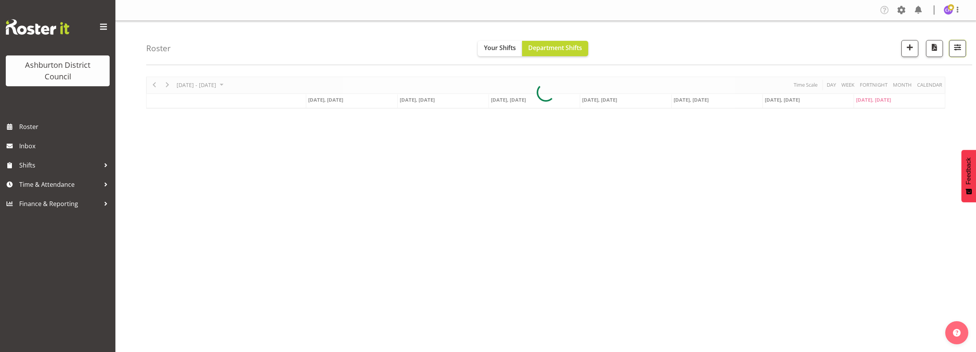
click at [958, 42] on span "button" at bounding box center [958, 47] width 10 height 10
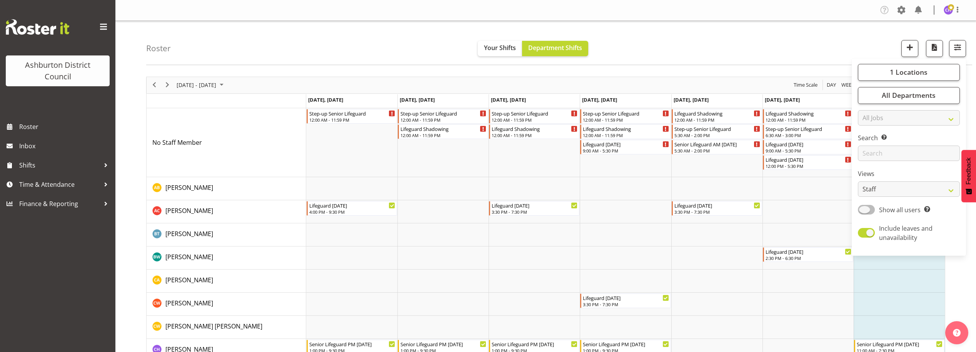
click at [867, 210] on span at bounding box center [866, 210] width 17 height 10
click at [863, 210] on input "Show all users Show only rostered employees" at bounding box center [860, 209] width 5 height 5
checkbox input "true"
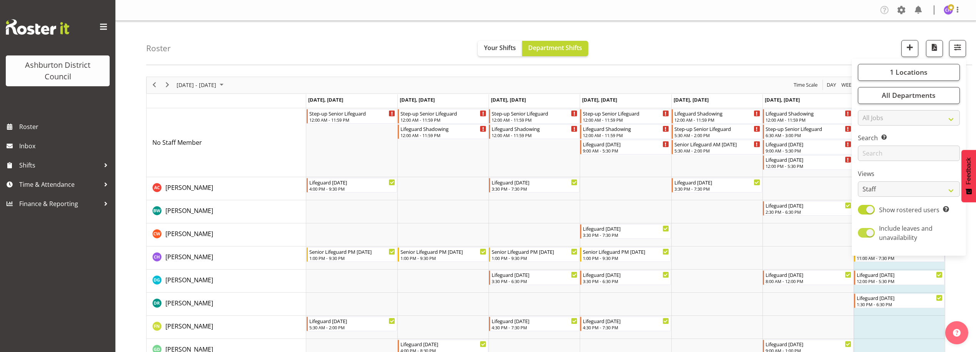
click at [871, 239] on label "Include leaves and unavailability" at bounding box center [907, 233] width 99 height 18
click at [863, 235] on input "Include leaves and unavailability" at bounding box center [860, 232] width 5 height 5
checkbox input "false"
click at [886, 180] on div "Views Staff Role Shift - Horizontal Shift - Vertical Staff - Location" at bounding box center [909, 183] width 102 height 28
click at [886, 186] on select "Staff Role Shift - Horizontal Shift - Vertical Staff - Location" at bounding box center [909, 188] width 102 height 15
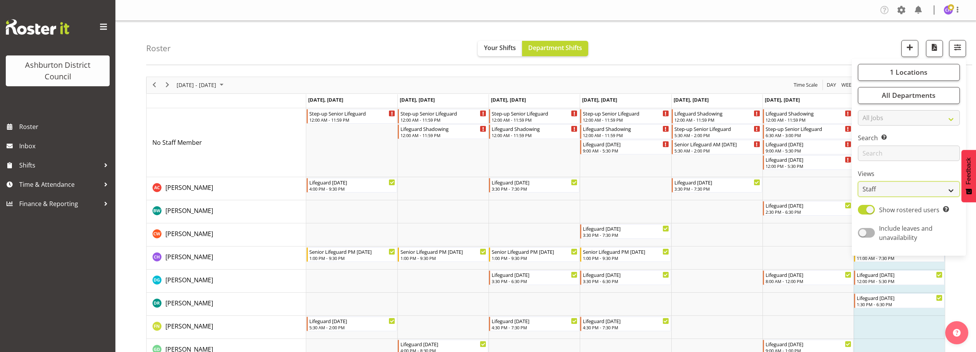
select select "shift"
click at [859, 181] on select "Staff Role Shift - Horizontal Shift - Vertical Staff - Location" at bounding box center [909, 188] width 102 height 15
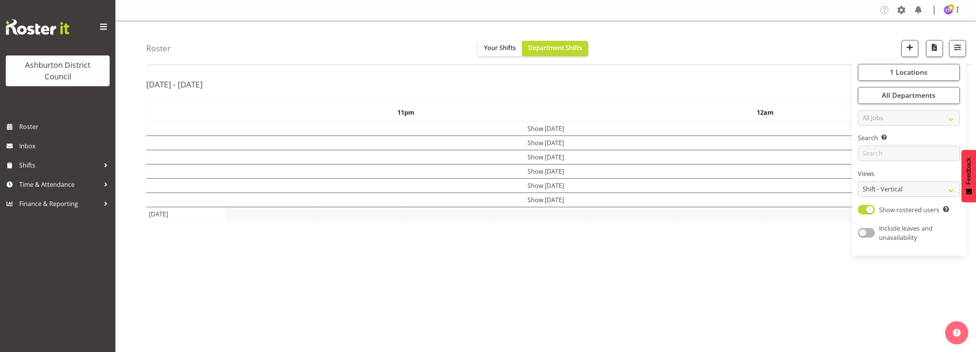
click at [709, 69] on div "Roster Your Shifts Department Shifts 1 Locations [GEOGRAPHIC_DATA] [GEOGRAPHIC_…" at bounding box center [545, 200] width 861 height 358
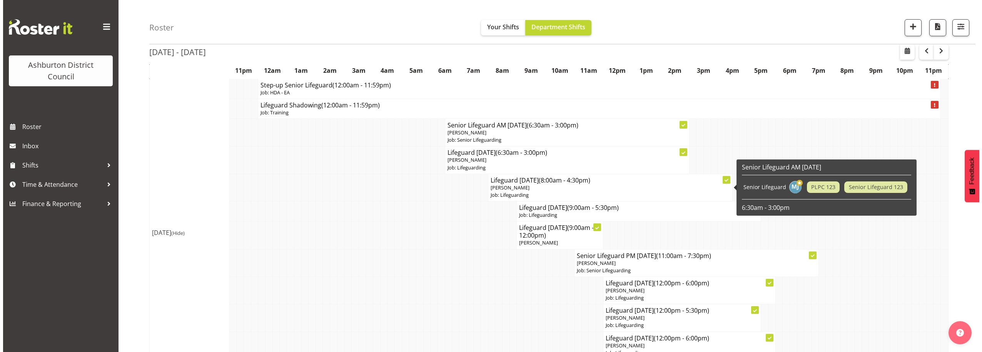
scroll to position [169, 0]
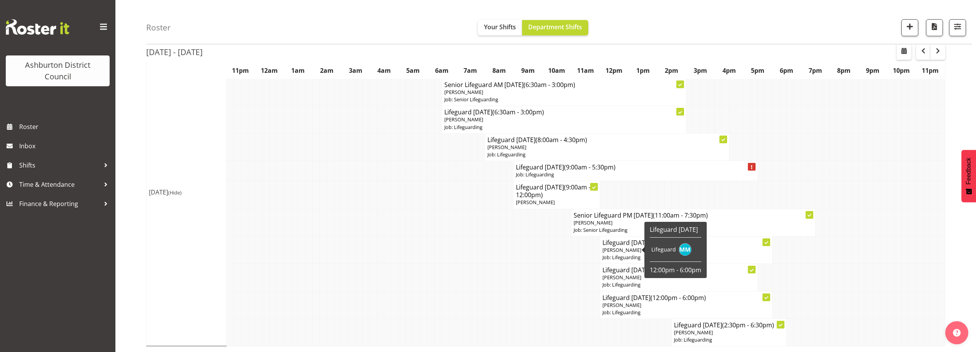
click at [645, 247] on div "Lifeguard [DATE] Lifeguard 12:00pm - 6:00pm" at bounding box center [676, 250] width 62 height 56
click at [642, 247] on p "[PERSON_NAME]" at bounding box center [686, 249] width 167 height 7
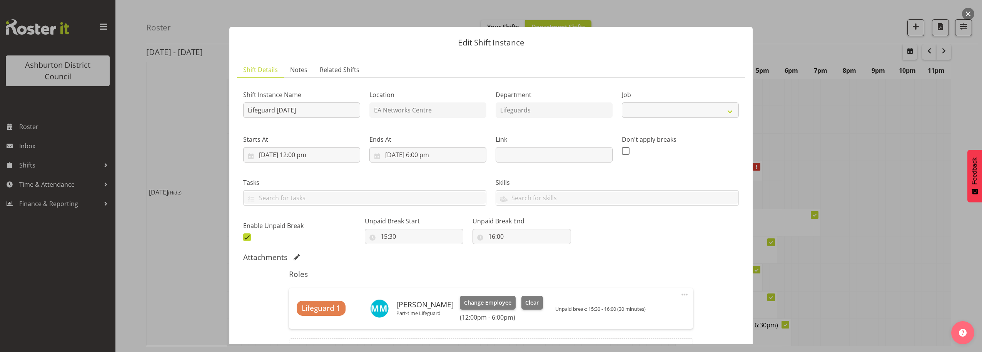
click at [668, 253] on div "Attachments" at bounding box center [491, 256] width 496 height 9
select select "38"
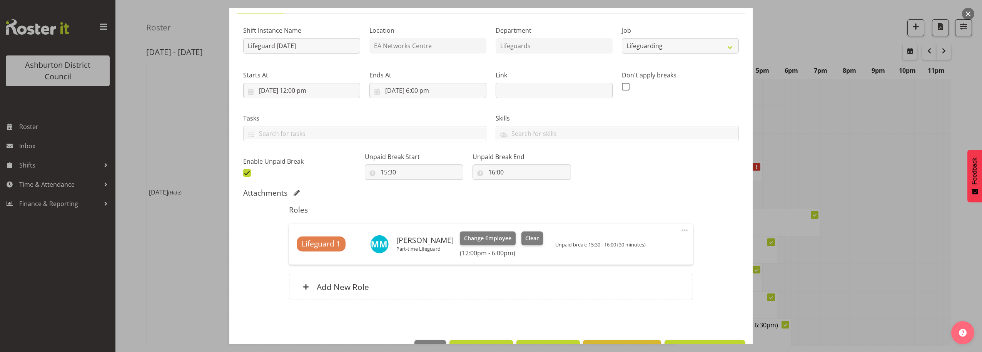
scroll to position [89, 0]
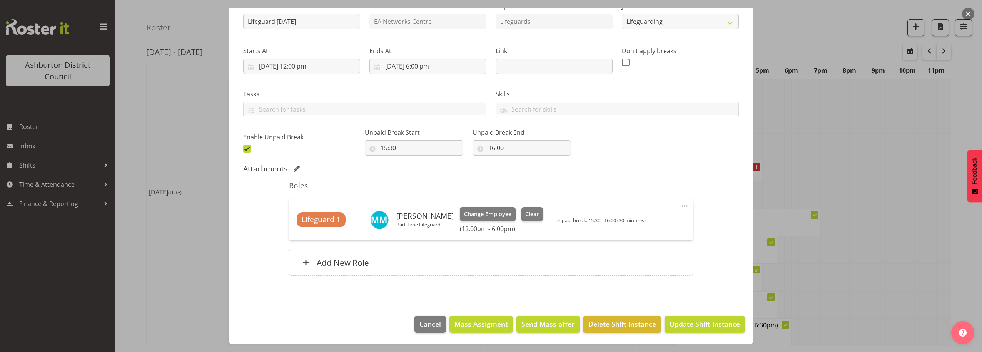
click at [680, 208] on span at bounding box center [684, 205] width 9 height 9
click at [680, 205] on span at bounding box center [684, 205] width 9 height 9
click at [682, 206] on span at bounding box center [684, 205] width 9 height 9
click at [632, 221] on link "Edit" at bounding box center [652, 223] width 74 height 14
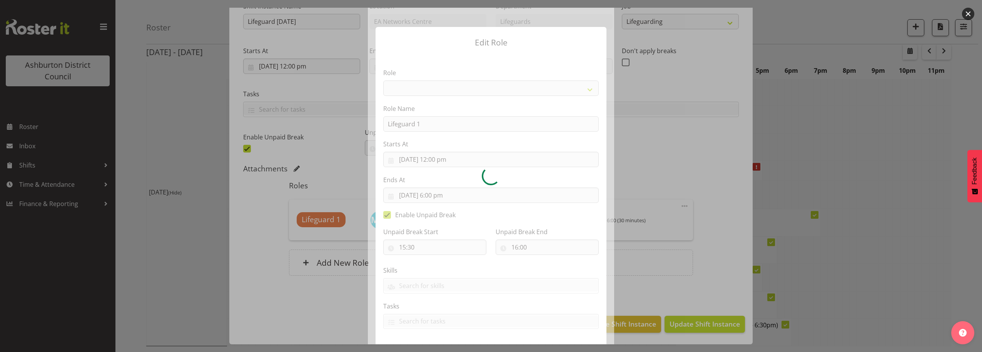
select select "64"
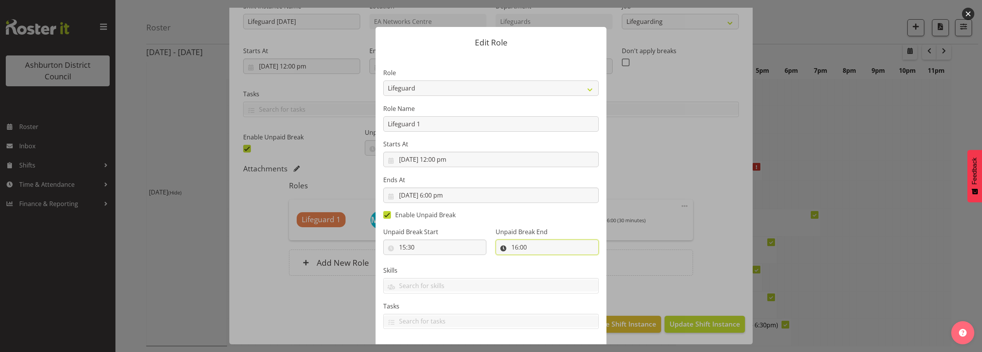
click at [530, 245] on input "16:00" at bounding box center [547, 246] width 103 height 15
click at [571, 221] on div "Unpaid Break End 16:00 00 01 02 03 04 05 06 07 08 09 10 11 12 13 14 15 16 17 18…" at bounding box center [547, 237] width 112 height 43
click at [540, 191] on input "[DATE] 6:00 pm" at bounding box center [491, 194] width 216 height 15
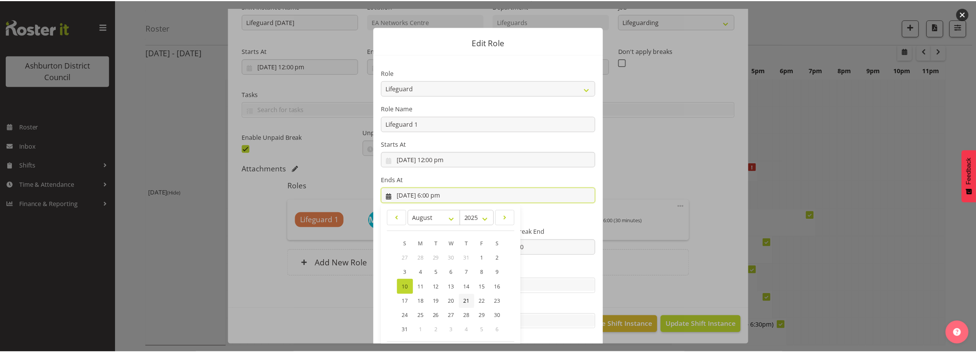
scroll to position [37, 0]
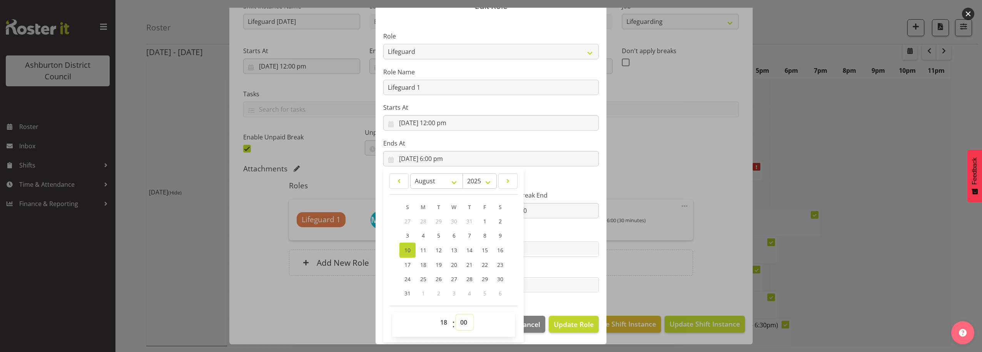
click at [464, 324] on select "00 01 02 03 04 05 06 07 08 09 10 11 12 13 14 15 16 17 18 19 20 21 22 23 24 25 2…" at bounding box center [464, 321] width 17 height 15
select select "30"
click at [456, 314] on select "00 01 02 03 04 05 06 07 08 09 10 11 12 13 14 15 16 17 18 19 20 21 22 23 24 25 2…" at bounding box center [464, 321] width 17 height 15
type input "[DATE] 6:30 pm"
click at [579, 173] on section "Role AAGM Deputy Director AAGM Director Archivist Childrens Librarian Collectio…" at bounding box center [491, 163] width 231 height 290
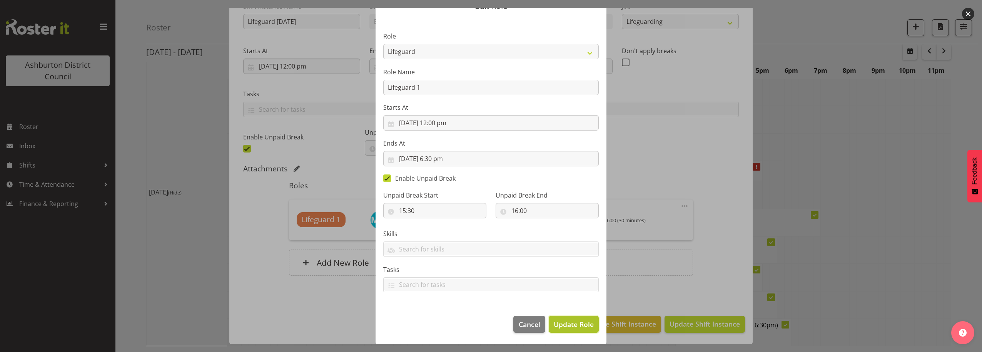
click at [568, 322] on span "Update Role" at bounding box center [574, 324] width 40 height 10
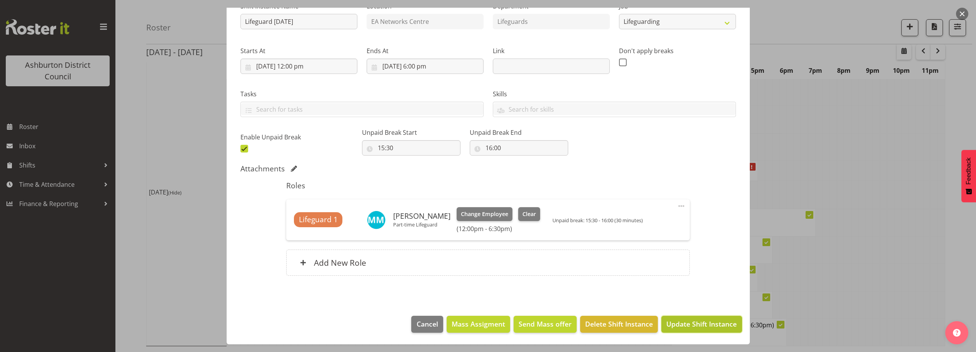
click at [710, 323] on span "Update Shift Instance" at bounding box center [702, 324] width 70 height 10
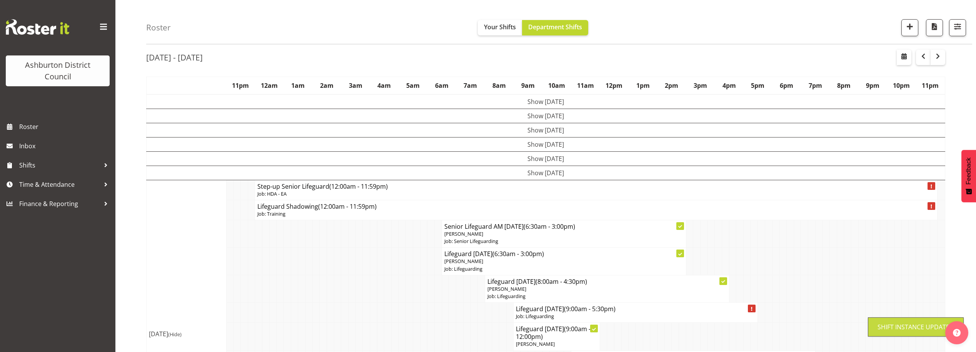
scroll to position [169, 0]
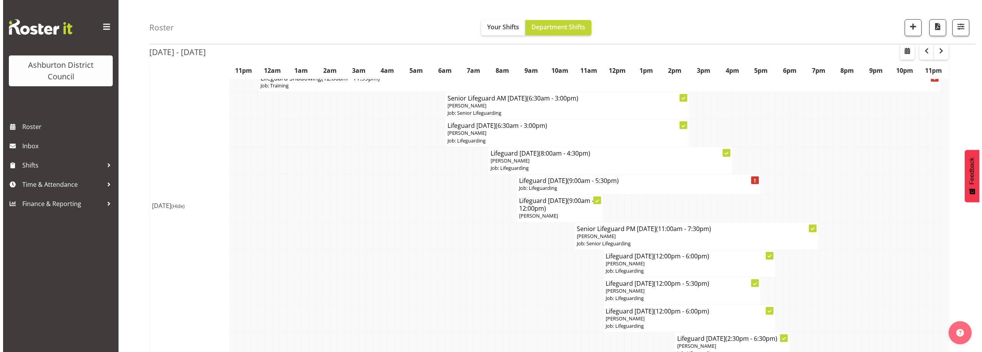
scroll to position [169, 0]
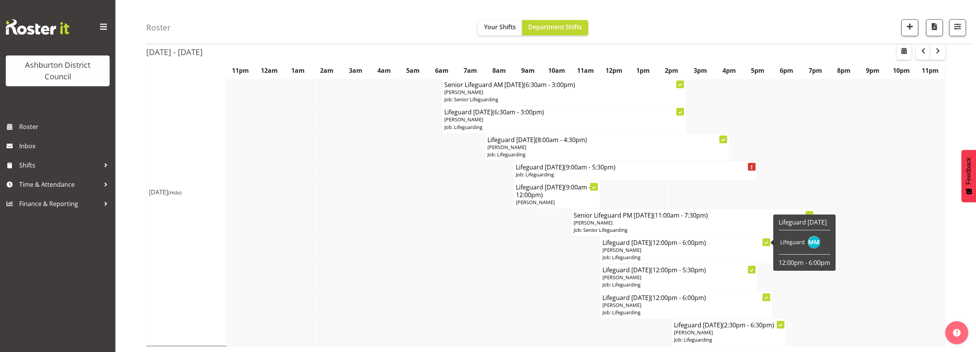
click at [657, 254] on p "Job: Lifeguarding" at bounding box center [686, 257] width 167 height 7
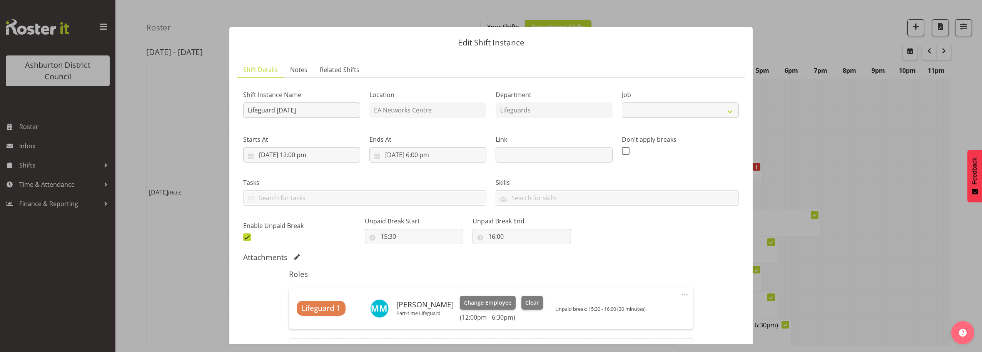
select select "38"
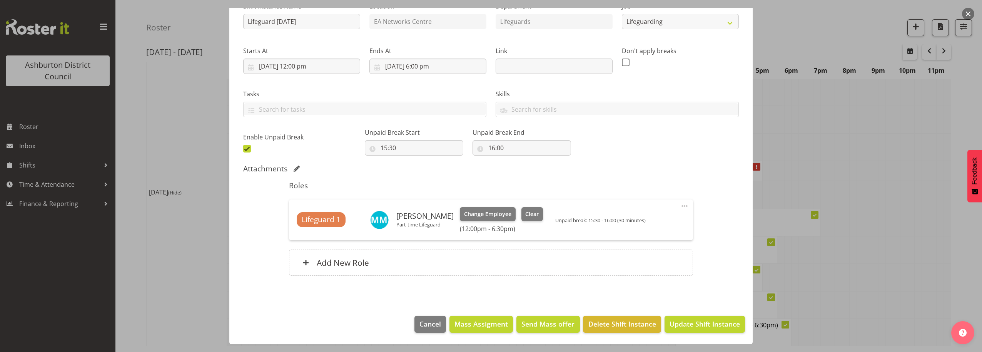
click at [966, 11] on button "button" at bounding box center [968, 14] width 12 height 12
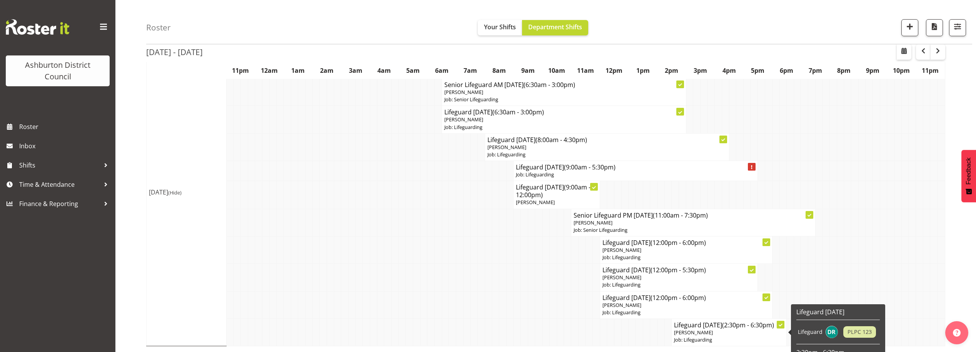
click at [717, 324] on h4 "Lifeguard Sunday (2:30pm - 6:30pm)" at bounding box center [729, 325] width 110 height 8
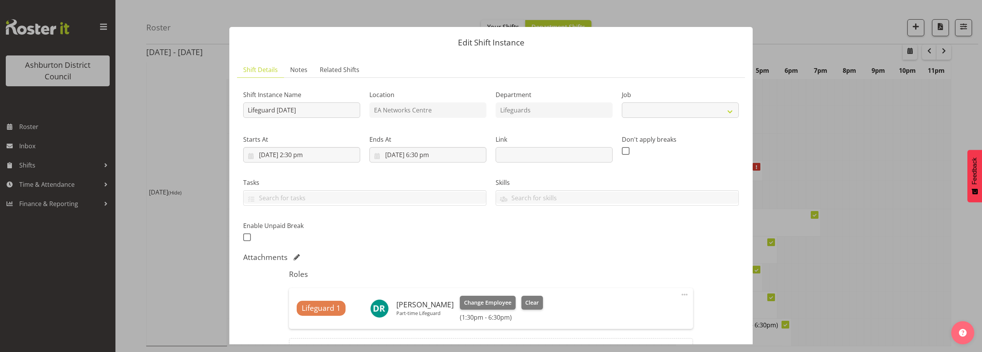
select select "38"
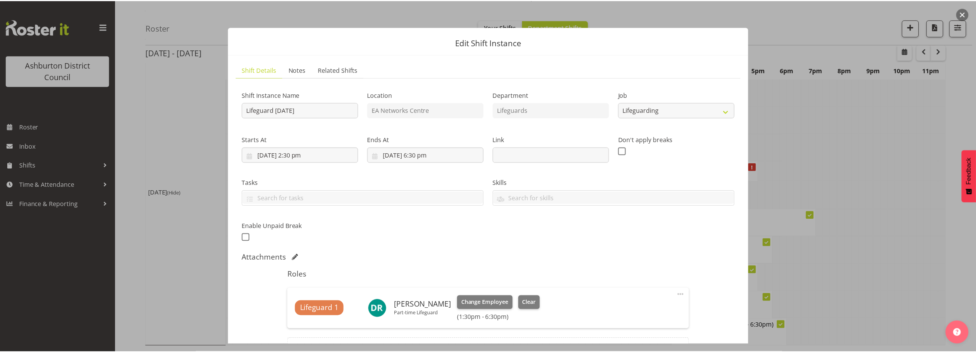
scroll to position [64, 0]
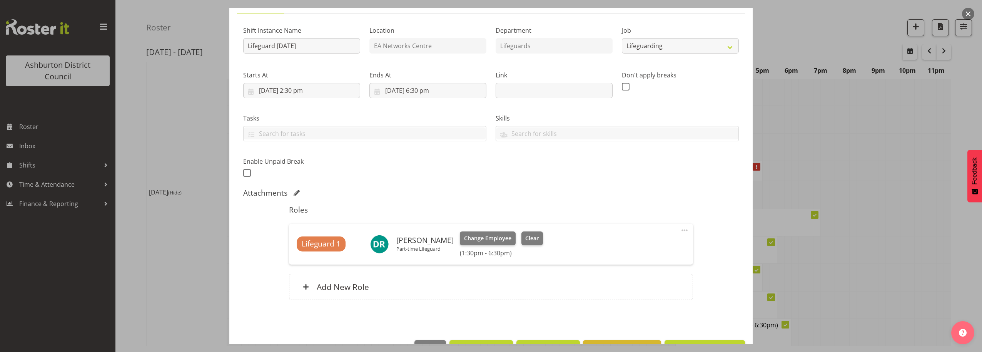
click at [967, 13] on button "button" at bounding box center [968, 14] width 12 height 12
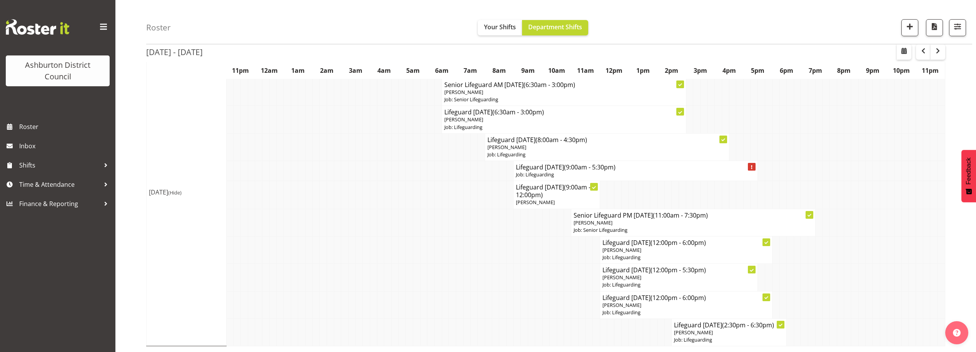
scroll to position [72, 0]
